Goal: Task Accomplishment & Management: Manage account settings

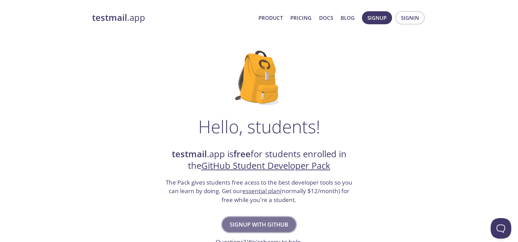
click at [253, 228] on span "Signup with GitHub" at bounding box center [259, 225] width 59 height 10
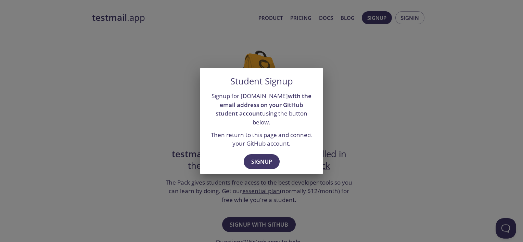
click at [336, 105] on div "Student Signup Signup for testmail.app with the email address on your GitHub st…" at bounding box center [261, 121] width 523 height 242
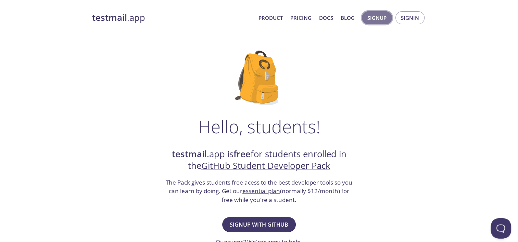
click at [378, 17] on span "Signup" at bounding box center [376, 17] width 19 height 9
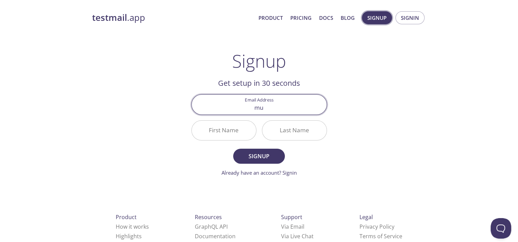
type input "m"
type input "multidirex@gmail.com"
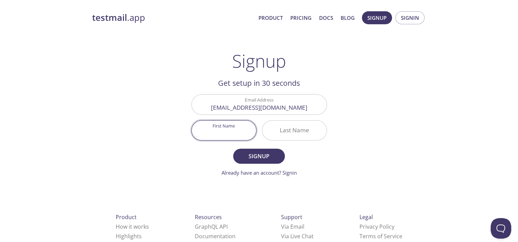
click at [237, 124] on input "First Name" at bounding box center [224, 131] width 64 height 20
type input "M"
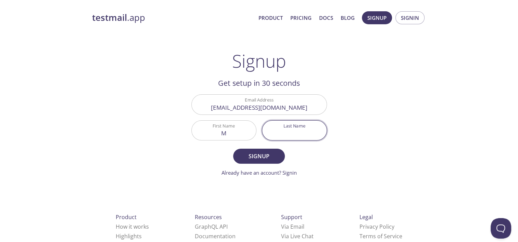
click at [278, 130] on input "Last Name" at bounding box center [294, 131] width 64 height 20
type input "D"
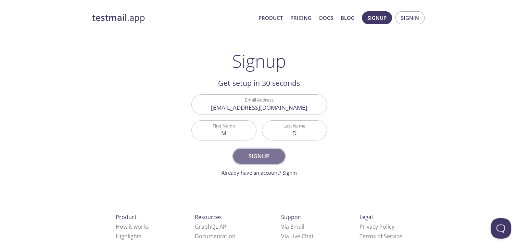
click at [268, 160] on span "Signup" at bounding box center [259, 157] width 36 height 10
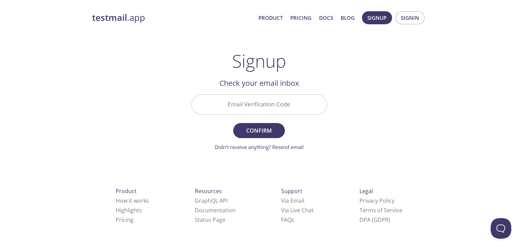
click at [253, 103] on input "Email Verification Code" at bounding box center [259, 105] width 135 height 20
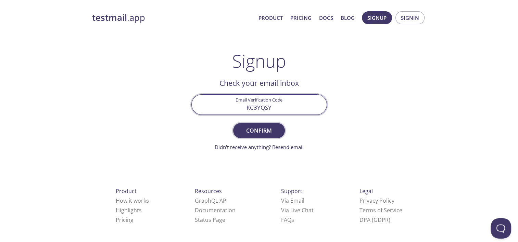
type input "KC3YQSY"
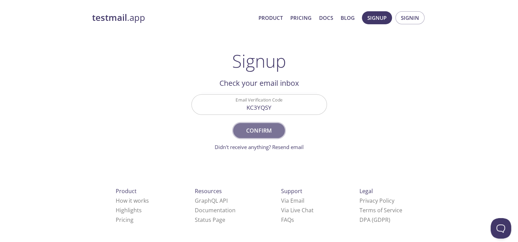
click at [259, 129] on span "Confirm" at bounding box center [259, 131] width 36 height 10
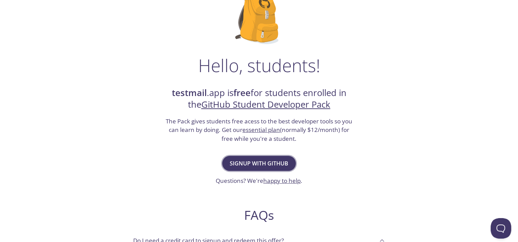
scroll to position [62, 0]
click at [256, 162] on span "Signup with GitHub" at bounding box center [259, 163] width 59 height 10
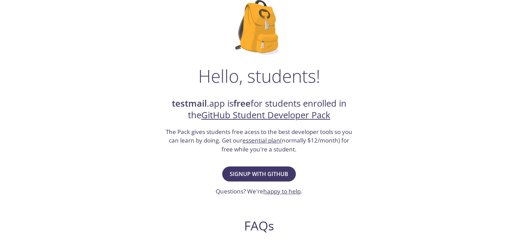
scroll to position [62, 0]
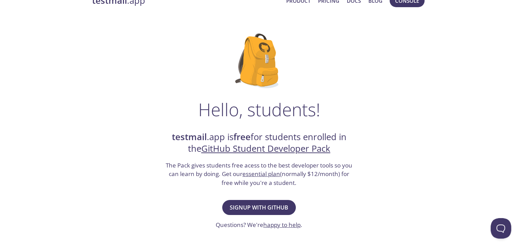
scroll to position [16, 0]
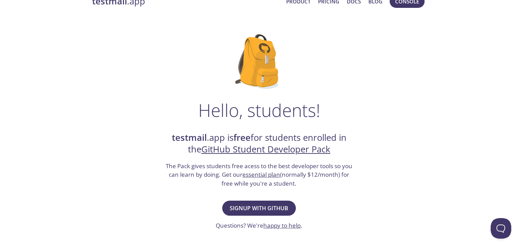
click at [274, 149] on link "GitHub Student Developer Pack" at bounding box center [265, 149] width 129 height 12
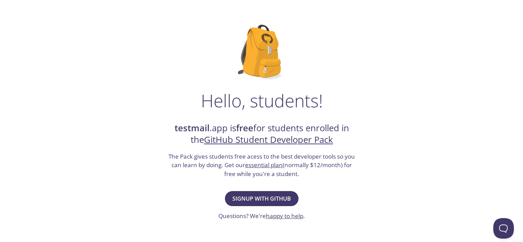
scroll to position [0, 0]
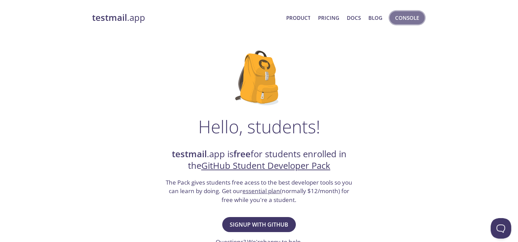
click at [401, 17] on span "Console" at bounding box center [407, 17] width 24 height 9
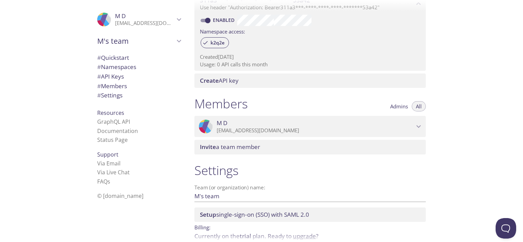
scroll to position [244, 0]
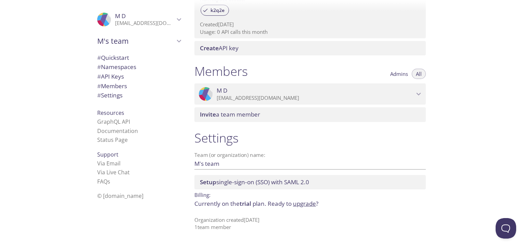
click at [146, 25] on p "[EMAIL_ADDRESS][DOMAIN_NAME]" at bounding box center [145, 23] width 60 height 7
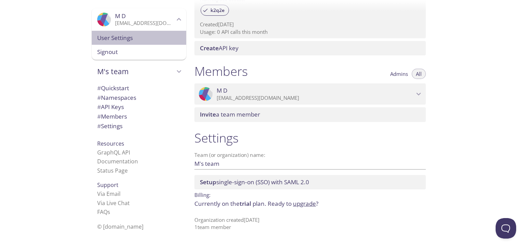
click at [137, 37] on span "User Settings" at bounding box center [139, 38] width 84 height 9
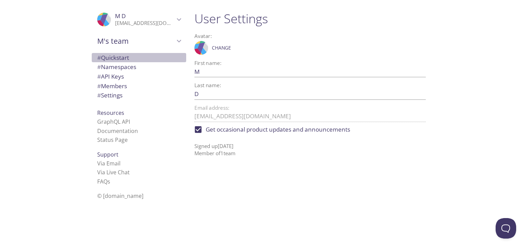
click at [115, 58] on span "# Quickstart" at bounding box center [113, 58] width 32 height 8
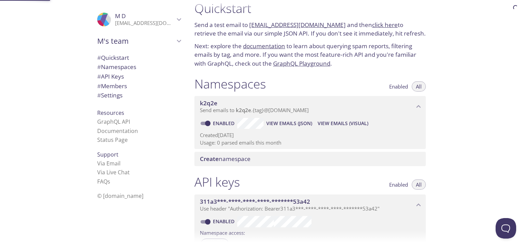
scroll to position [11, 0]
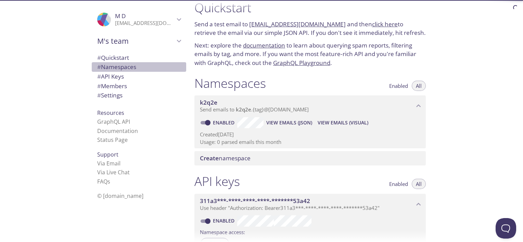
click at [116, 68] on span "# Namespaces" at bounding box center [116, 67] width 39 height 8
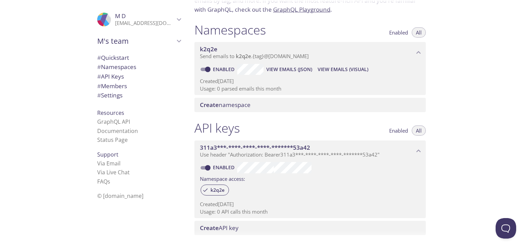
scroll to position [86, 0]
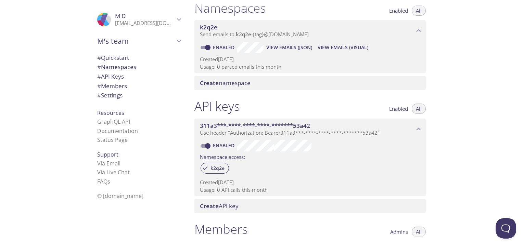
click at [116, 77] on span "# API Keys" at bounding box center [110, 77] width 27 height 8
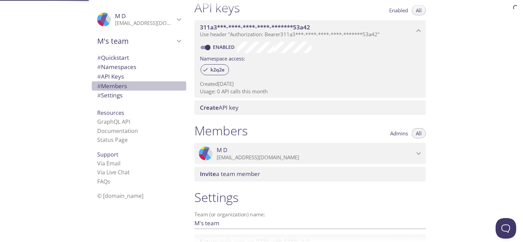
click at [115, 87] on span "# Members" at bounding box center [112, 86] width 30 height 8
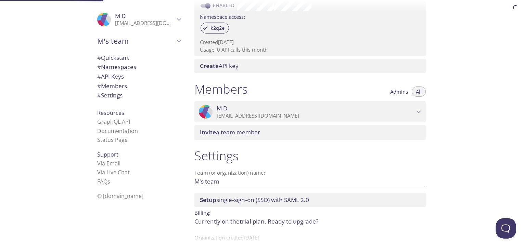
scroll to position [244, 0]
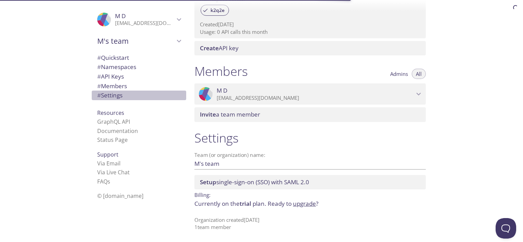
click at [114, 96] on span "# Settings" at bounding box center [109, 95] width 25 height 8
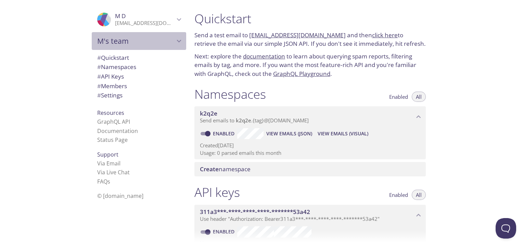
click at [132, 42] on span "M's team" at bounding box center [135, 41] width 77 height 10
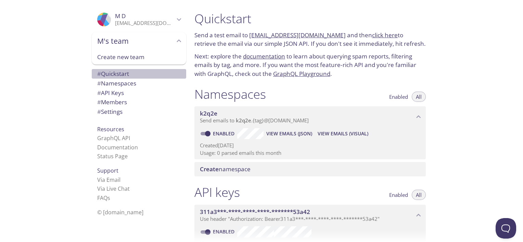
click at [121, 75] on span "# Quickstart" at bounding box center [113, 74] width 32 height 8
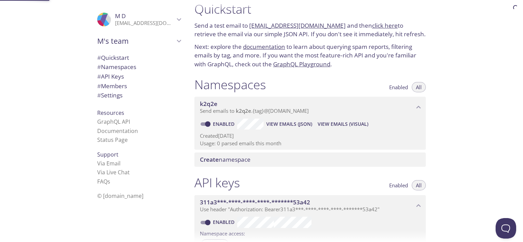
scroll to position [11, 0]
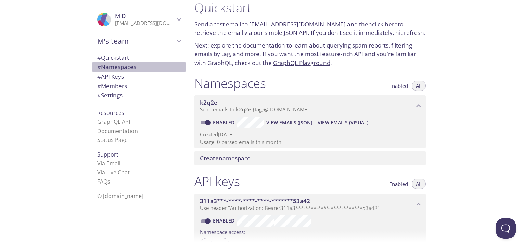
click at [126, 64] on span "# Namespaces" at bounding box center [116, 67] width 39 height 8
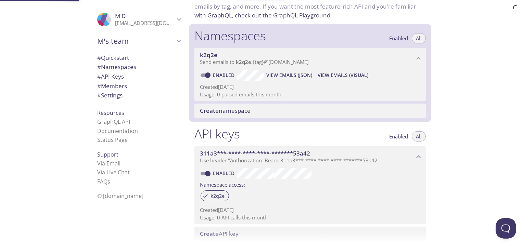
scroll to position [86, 0]
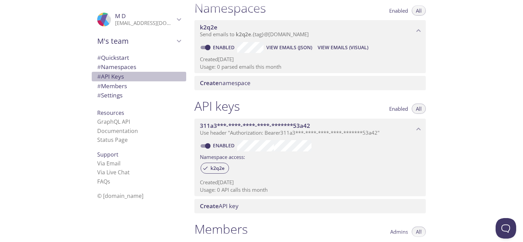
click at [124, 76] on span "# API Keys" at bounding box center [139, 76] width 84 height 9
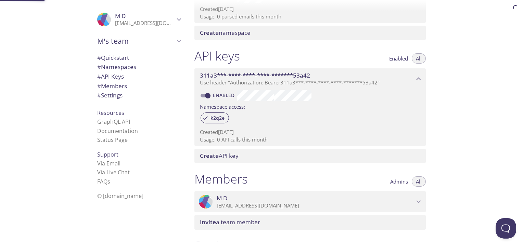
scroll to position [185, 0]
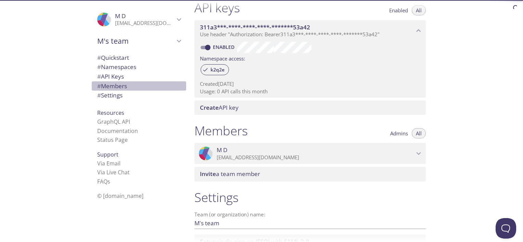
click at [120, 86] on span "# Members" at bounding box center [112, 86] width 30 height 8
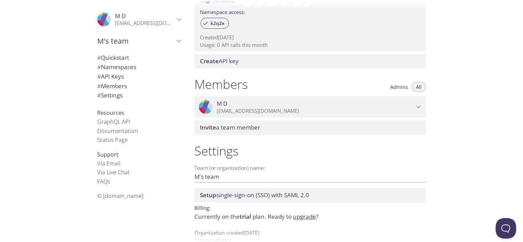
scroll to position [244, 0]
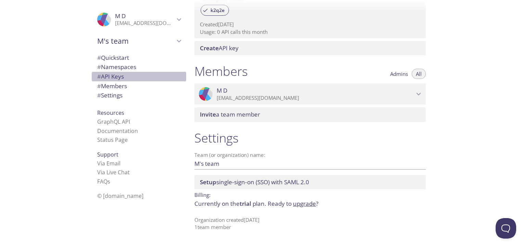
click at [122, 78] on span "# API Keys" at bounding box center [139, 76] width 84 height 9
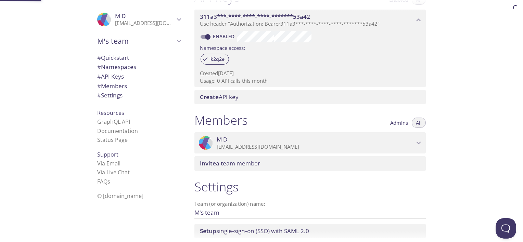
scroll to position [185, 0]
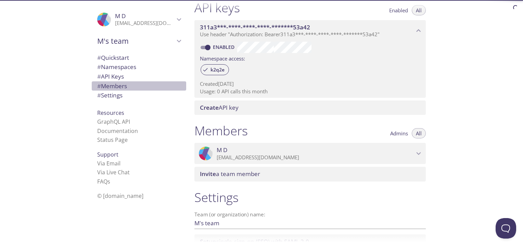
click at [121, 89] on span "# Members" at bounding box center [112, 86] width 30 height 8
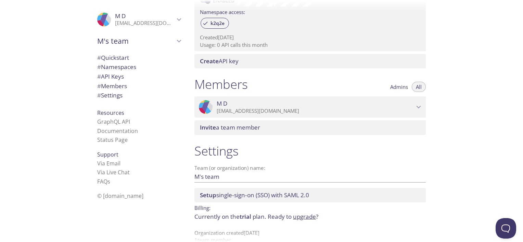
scroll to position [244, 0]
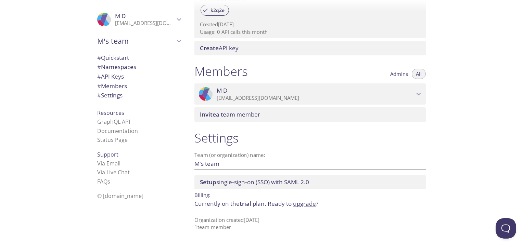
click at [318, 102] on div ".cls-1 { fill: #6d5ca8; } .cls-2 { fill: #3fc191; } .cls-3 { fill: #3b4752; } .…" at bounding box center [309, 94] width 231 height 21
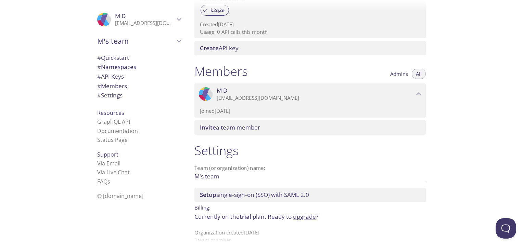
scroll to position [257, 0]
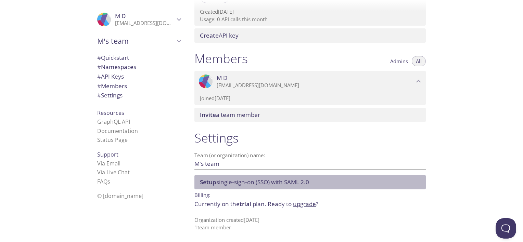
click at [210, 182] on span "Setup" at bounding box center [208, 182] width 16 height 8
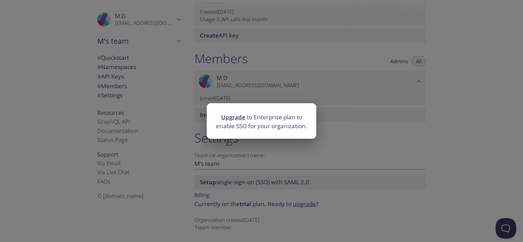
click at [210, 182] on div "Upgrade to Enterprise plan to enable SSO for your organization." at bounding box center [261, 121] width 523 height 242
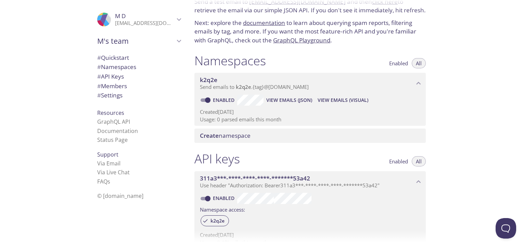
scroll to position [0, 0]
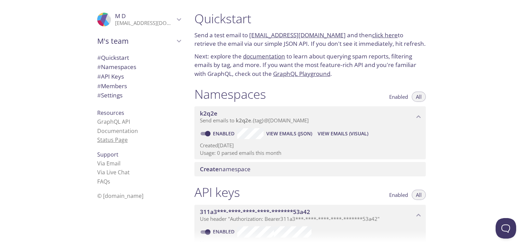
click at [110, 141] on link "Status Page" at bounding box center [112, 140] width 30 height 8
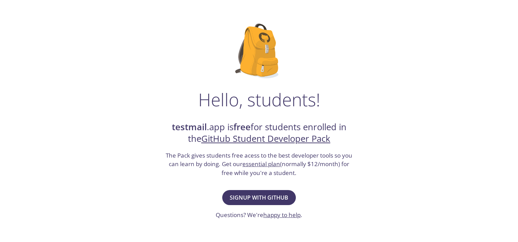
scroll to position [36, 0]
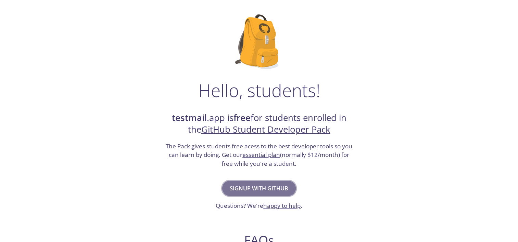
click at [253, 190] on span "Signup with GitHub" at bounding box center [259, 189] width 59 height 10
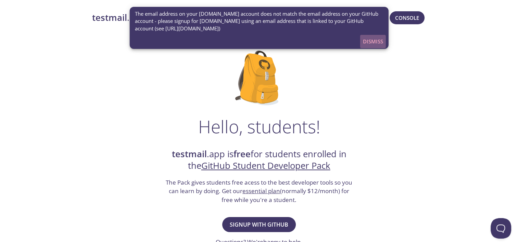
click at [370, 38] on span "Dismiss" at bounding box center [373, 41] width 20 height 9
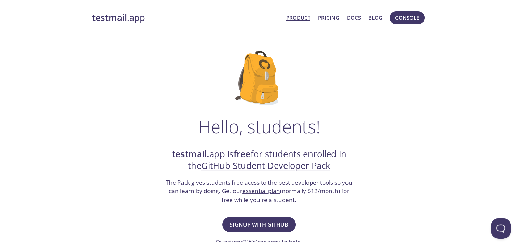
click at [305, 16] on link "Product" at bounding box center [298, 17] width 24 height 9
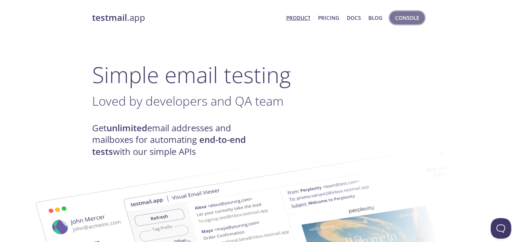
click at [411, 17] on span "Console" at bounding box center [407, 17] width 24 height 9
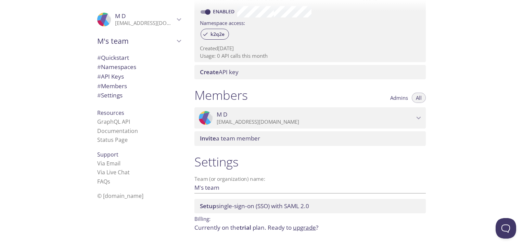
scroll to position [210, 0]
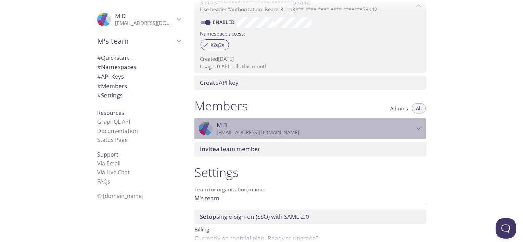
click at [262, 123] on span "M D" at bounding box center [315, 125] width 197 height 8
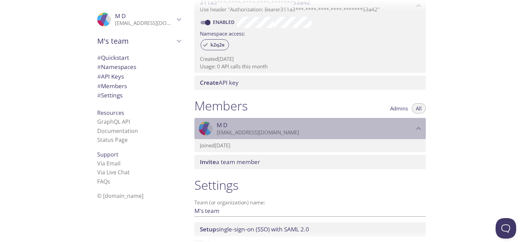
click at [206, 126] on icon "M D" at bounding box center [206, 138] width 8 height 29
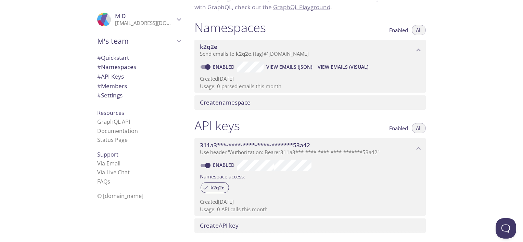
scroll to position [66, 0]
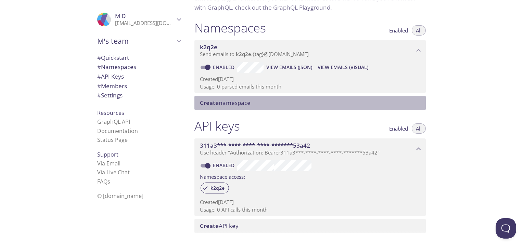
click at [230, 102] on span "Create namespace" at bounding box center [225, 103] width 51 height 8
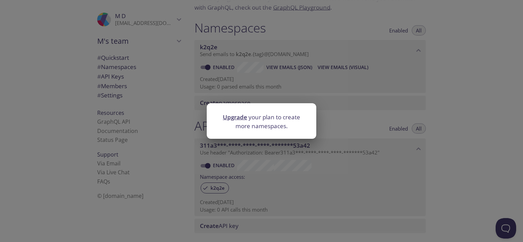
click at [230, 159] on div "Upgrade your plan to create more namespaces." at bounding box center [261, 121] width 523 height 242
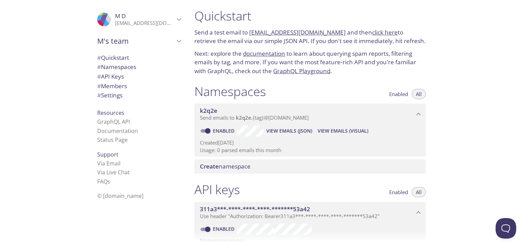
scroll to position [0, 0]
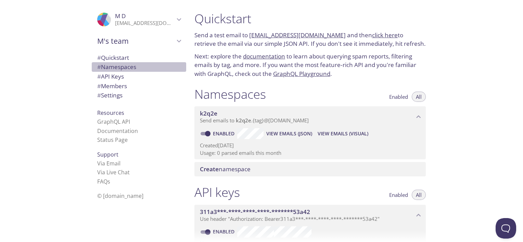
click at [117, 64] on span "# Namespaces" at bounding box center [116, 67] width 39 height 8
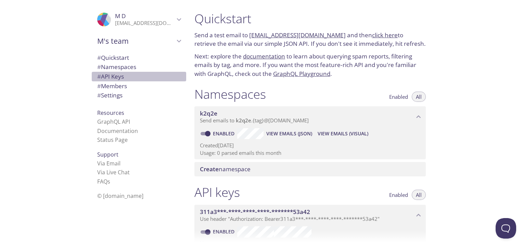
click at [113, 76] on span "# API Keys" at bounding box center [110, 77] width 27 height 8
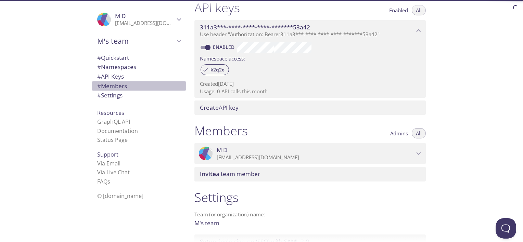
click at [114, 90] on span "# Members" at bounding box center [139, 86] width 84 height 9
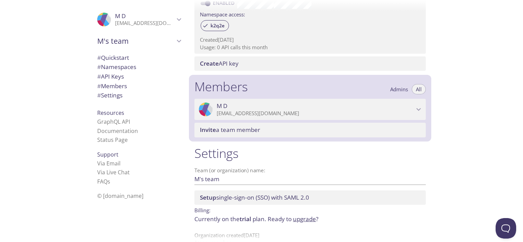
scroll to position [244, 0]
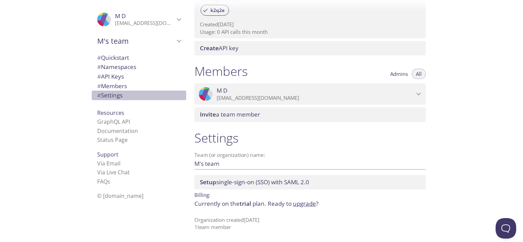
click at [113, 97] on span "# Settings" at bounding box center [109, 95] width 25 height 8
click at [105, 121] on link "GraphQL API" at bounding box center [113, 122] width 33 height 8
click at [106, 166] on link "Via Email" at bounding box center [108, 164] width 23 height 8
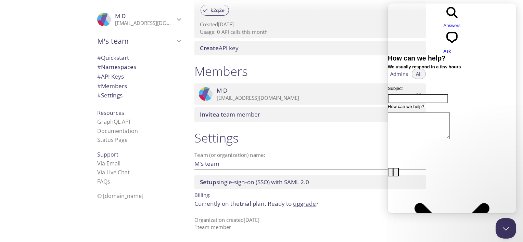
click at [103, 172] on link "Via Live Chat" at bounding box center [113, 173] width 33 height 8
click at [451, 49] on span "Ask" at bounding box center [448, 51] width 8 height 5
click at [444, 23] on span "Answers" at bounding box center [452, 25] width 17 height 5
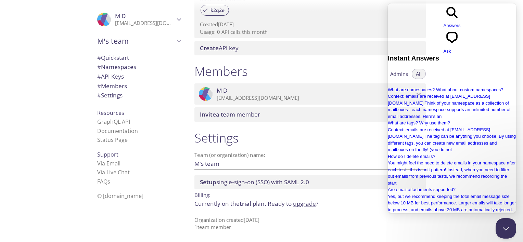
click at [461, 42] on span "chat-square" at bounding box center [452, 44] width 17 height 5
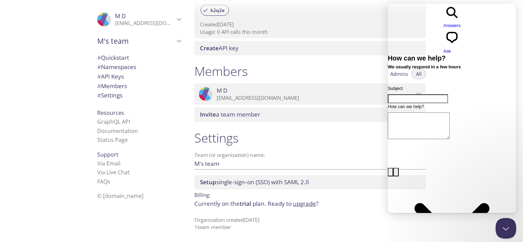
click at [444, 16] on span "search-medium" at bounding box center [452, 18] width 17 height 5
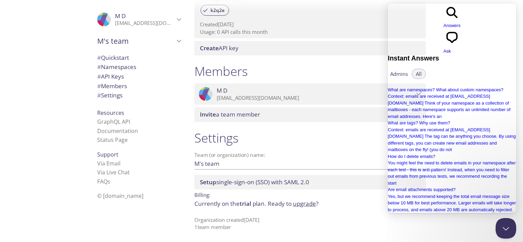
type input "How I delete my account"
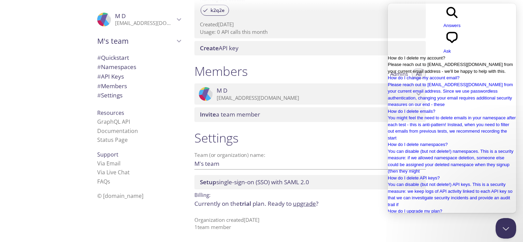
click at [457, 62] on span "Please reach out to support@testmail.app from your current email address - we'l…" at bounding box center [450, 68] width 125 height 12
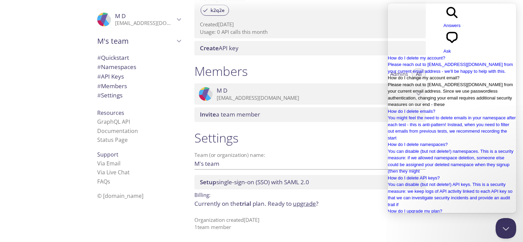
click at [445, 96] on span "Please reach out to support@testmail.app from your current email address. Since…" at bounding box center [450, 94] width 125 height 25
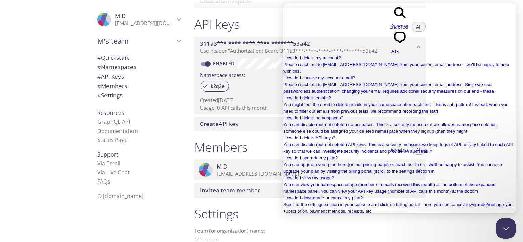
scroll to position [168, 0]
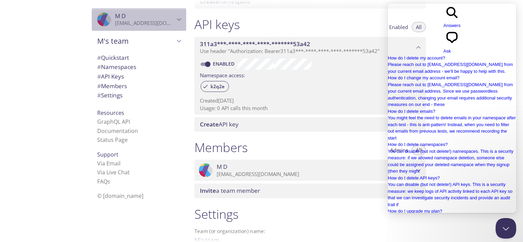
click at [175, 16] on icon "M D" at bounding box center [179, 19] width 9 height 9
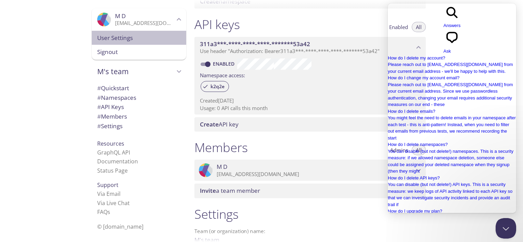
click at [142, 41] on span "User Settings" at bounding box center [139, 38] width 84 height 9
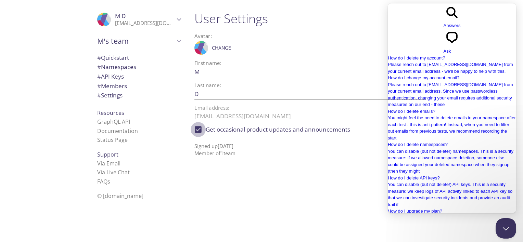
click at [198, 131] on input "Get occasional product updates and announcements" at bounding box center [198, 129] width 15 height 15
checkbox input "false"
click at [244, 169] on div "User Settings Avatar: .cls-1 { fill: #6d5ca8; } .cls-2 { fill: #3fc191; } .cls-…" at bounding box center [313, 121] width 248 height 242
click at [444, 26] on span "Go back" at bounding box center [444, 28] width 0 height 5
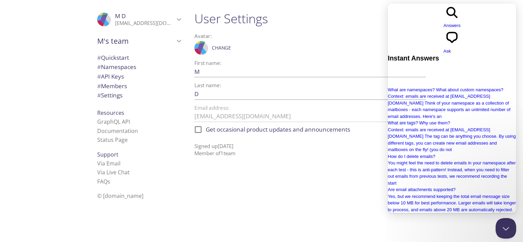
click at [373, 32] on div "Avatar: .cls-1 { fill: #6d5ca8; } .cls-2 { fill: #3fc191; } .cls-3 { fill: #3b4…" at bounding box center [309, 44] width 231 height 27
click at [496, 232] on button "Close Beacon popover" at bounding box center [504, 227] width 21 height 21
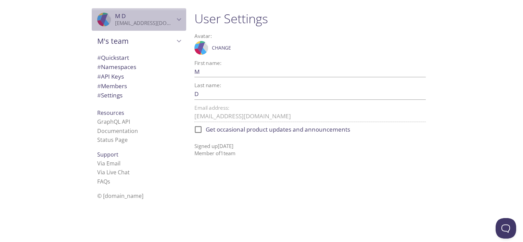
click at [175, 22] on icon "M D" at bounding box center [179, 19] width 9 height 9
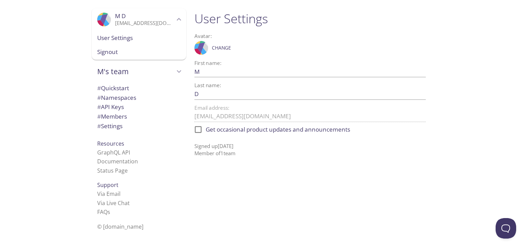
click at [131, 53] on span "Signout" at bounding box center [139, 52] width 84 height 9
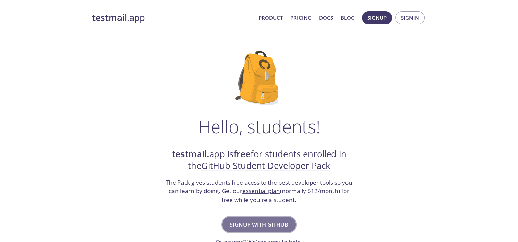
click at [252, 225] on span "Signup with GitHub" at bounding box center [259, 225] width 59 height 10
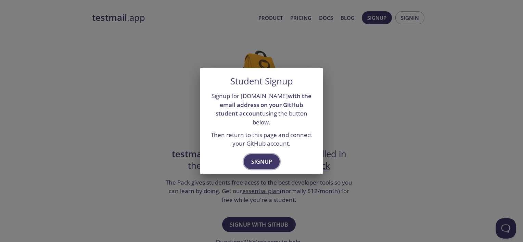
click at [260, 158] on span "Signup" at bounding box center [261, 162] width 21 height 10
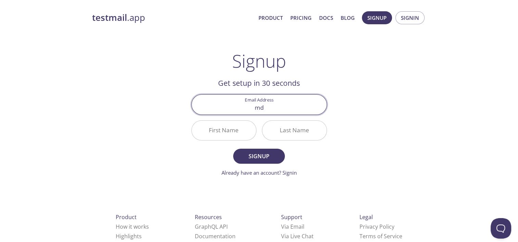
type input "m"
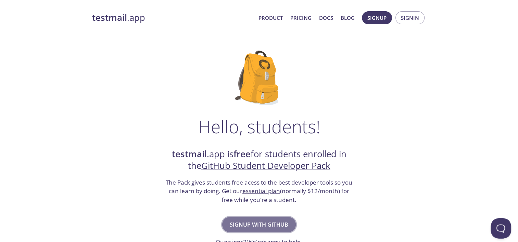
click at [265, 230] on button "Signup with GitHub" at bounding box center [259, 224] width 74 height 15
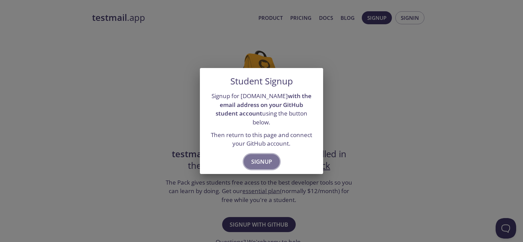
click at [267, 163] on button "Signup" at bounding box center [262, 161] width 36 height 15
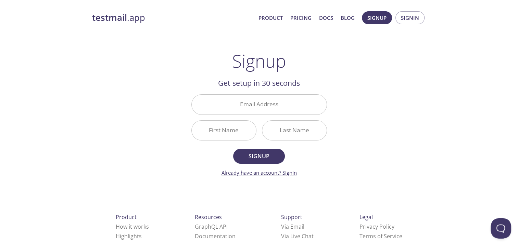
click at [288, 172] on link "Already have an account? Signin" at bounding box center [258, 172] width 75 height 7
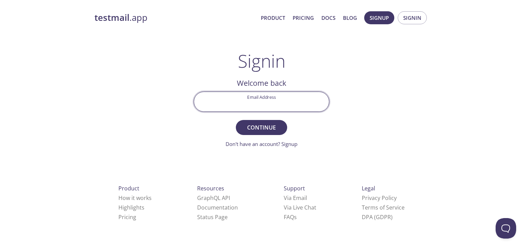
click at [272, 103] on input "Email Address" at bounding box center [261, 102] width 135 height 20
type input "[EMAIL_ADDRESS][DOMAIN_NAME]"
click at [236, 120] on button "Continue" at bounding box center [261, 127] width 51 height 15
click at [222, 101] on input "Signin Security Code" at bounding box center [261, 102] width 135 height 20
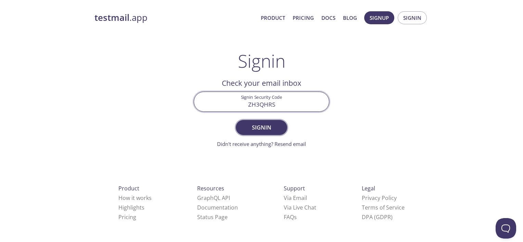
type input "ZH3QHRS"
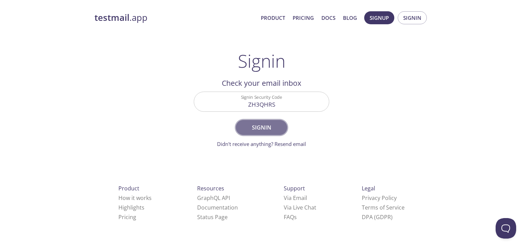
click at [260, 129] on span "Signin" at bounding box center [261, 128] width 36 height 10
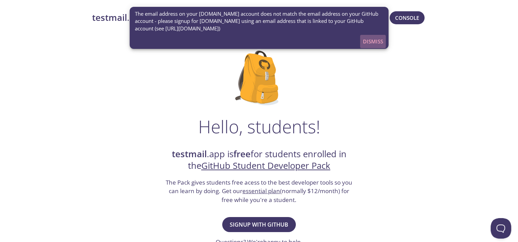
click at [368, 43] on span "Dismiss" at bounding box center [373, 41] width 20 height 9
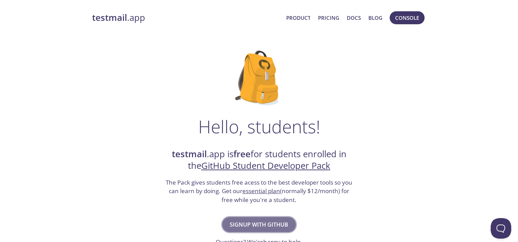
click at [262, 223] on span "Signup with GitHub" at bounding box center [259, 225] width 59 height 10
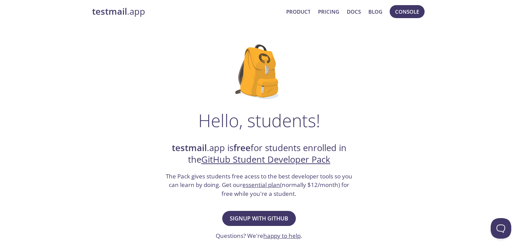
scroll to position [5, 0]
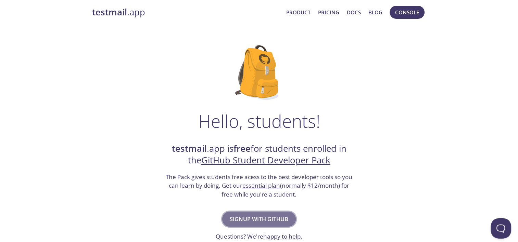
click at [260, 218] on span "Signup with GitHub" at bounding box center [259, 220] width 59 height 10
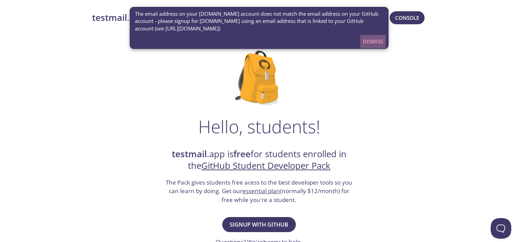
click at [376, 40] on span "Dismiss" at bounding box center [373, 41] width 20 height 9
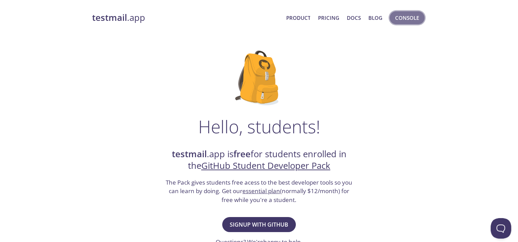
click at [401, 18] on span "Console" at bounding box center [407, 17] width 24 height 9
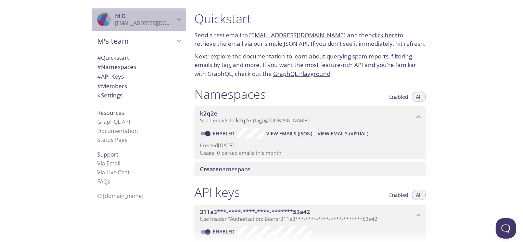
click at [156, 22] on p "multidirex@gmail.com" at bounding box center [145, 23] width 60 height 7
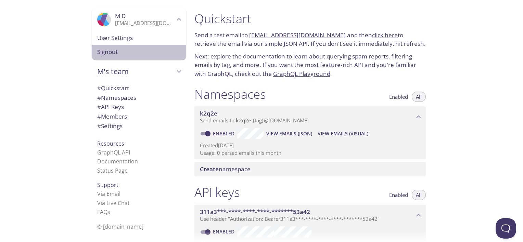
click at [126, 55] on span "Signout" at bounding box center [139, 52] width 84 height 9
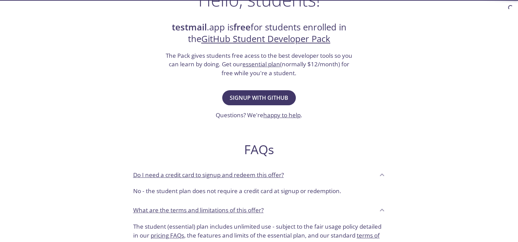
scroll to position [129, 0]
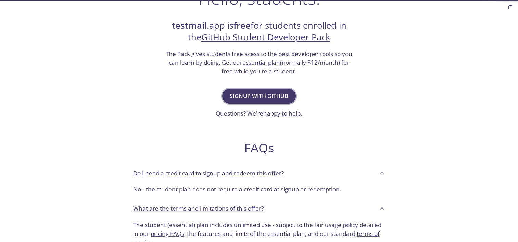
click at [284, 95] on span "Signup with GitHub" at bounding box center [259, 96] width 59 height 10
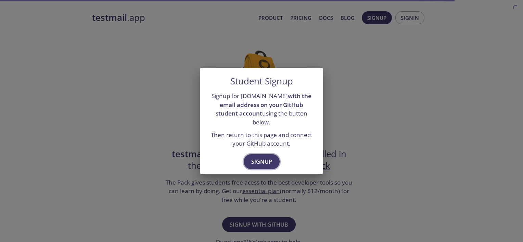
click at [262, 158] on span "Signup" at bounding box center [261, 162] width 21 height 10
